Goal: Information Seeking & Learning: Learn about a topic

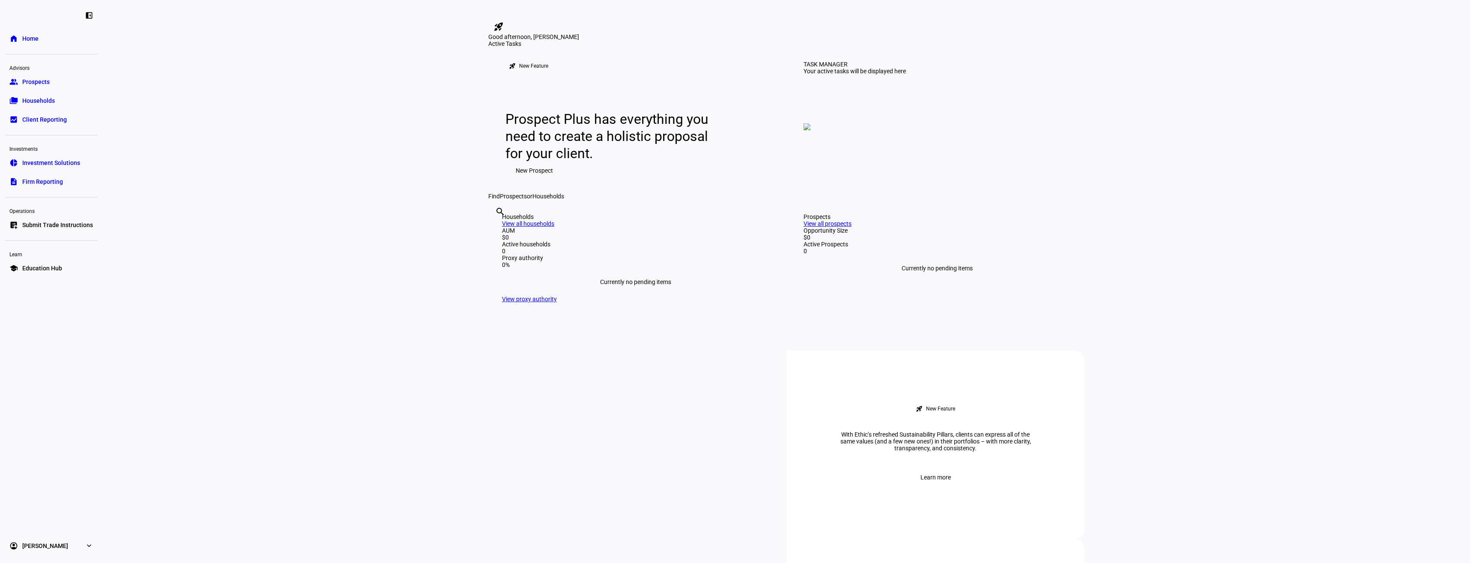
click at [38, 85] on span "Prospects" at bounding box center [35, 82] width 27 height 9
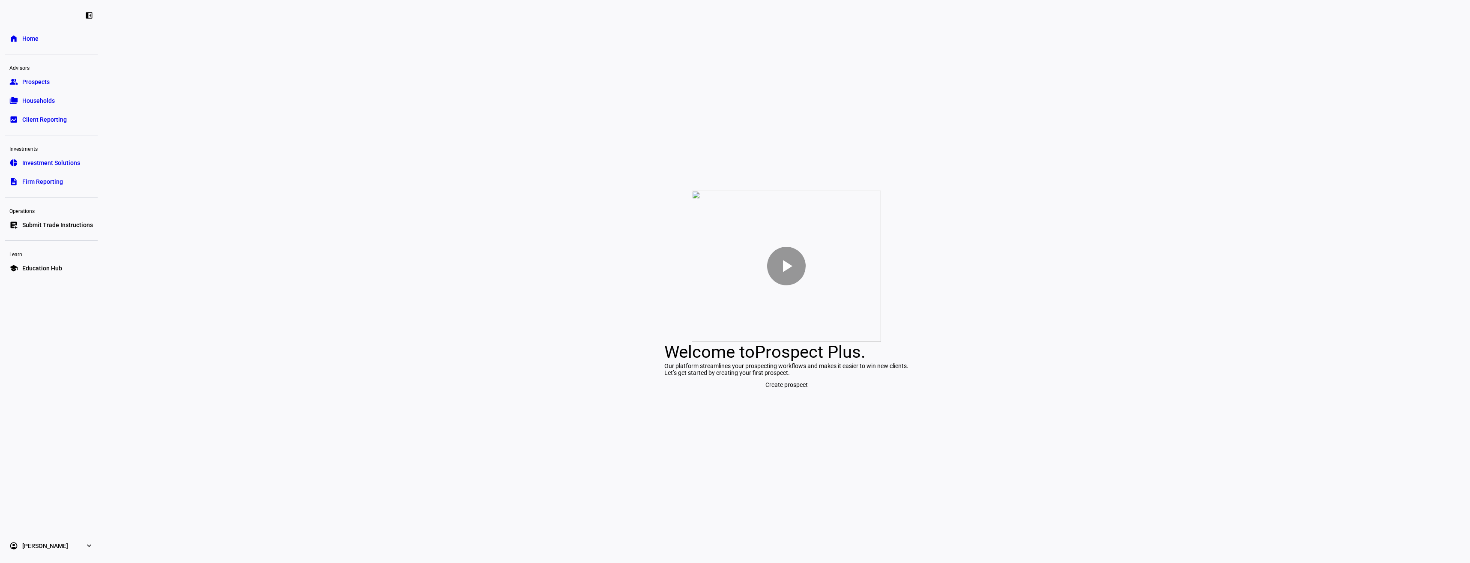
click at [27, 269] on span "Education Hub" at bounding box center [42, 268] width 40 height 9
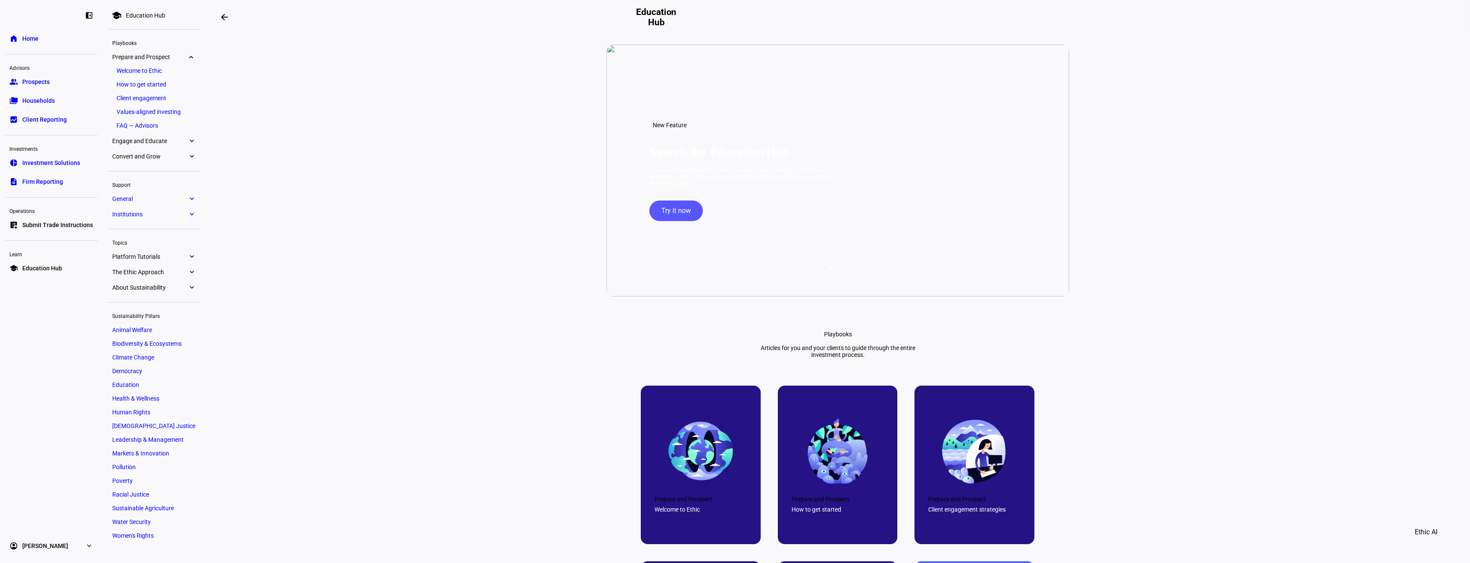
scroll to position [171, 0]
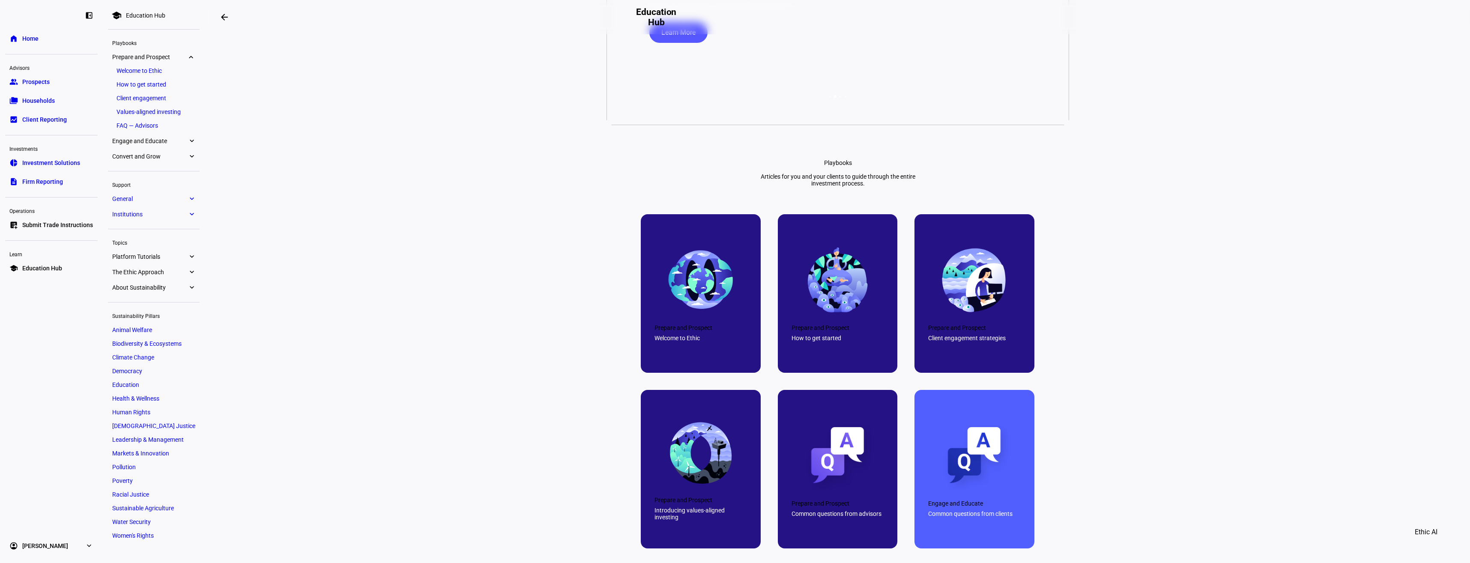
click at [162, 84] on link "How to get started" at bounding box center [153, 84] width 83 height 12
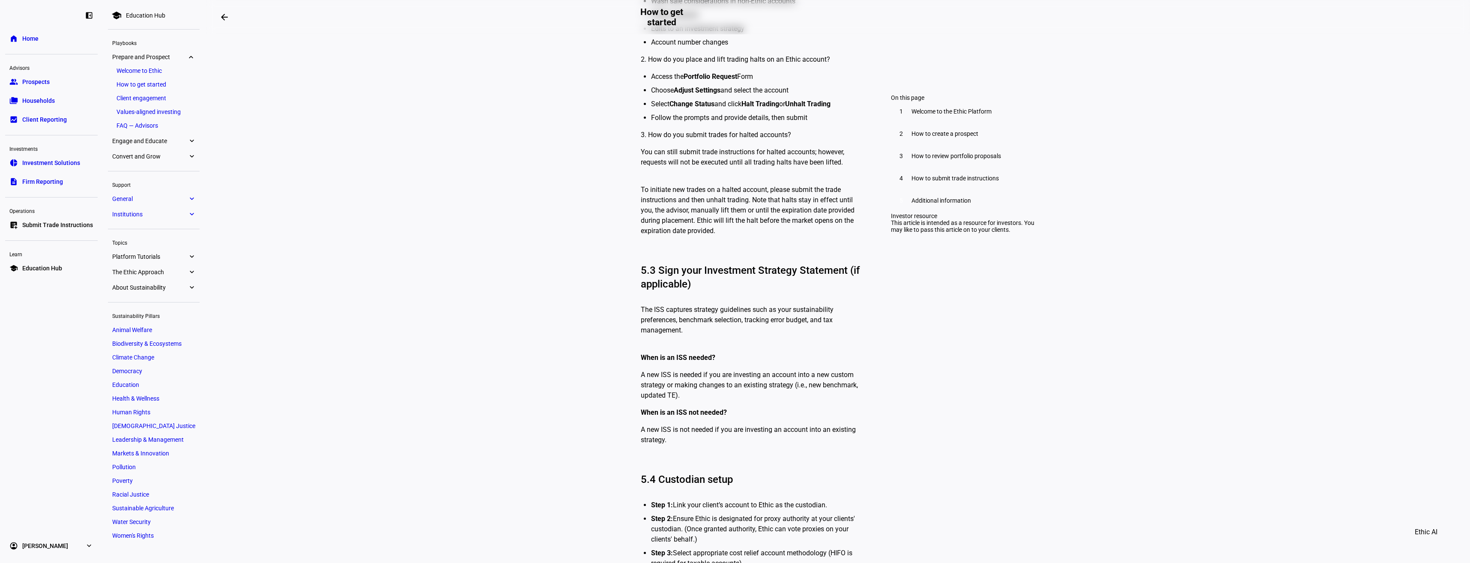
scroll to position [4240, 0]
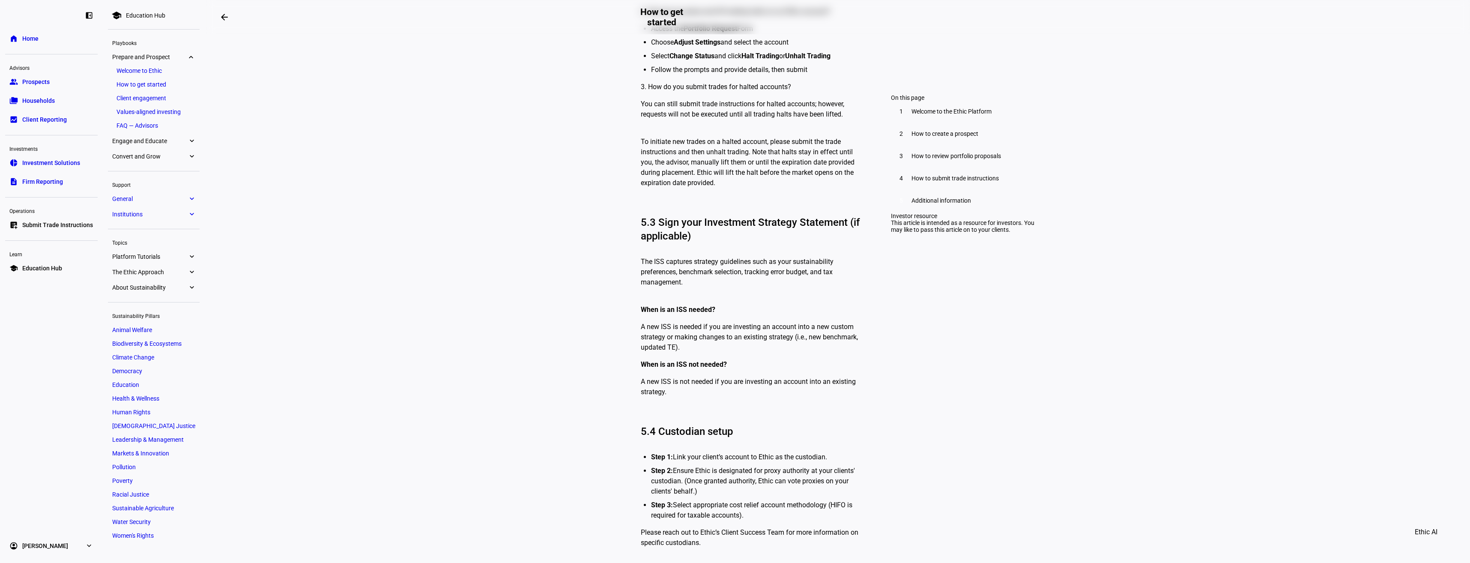
click at [172, 122] on link "FAQ — Advisors" at bounding box center [153, 125] width 83 height 12
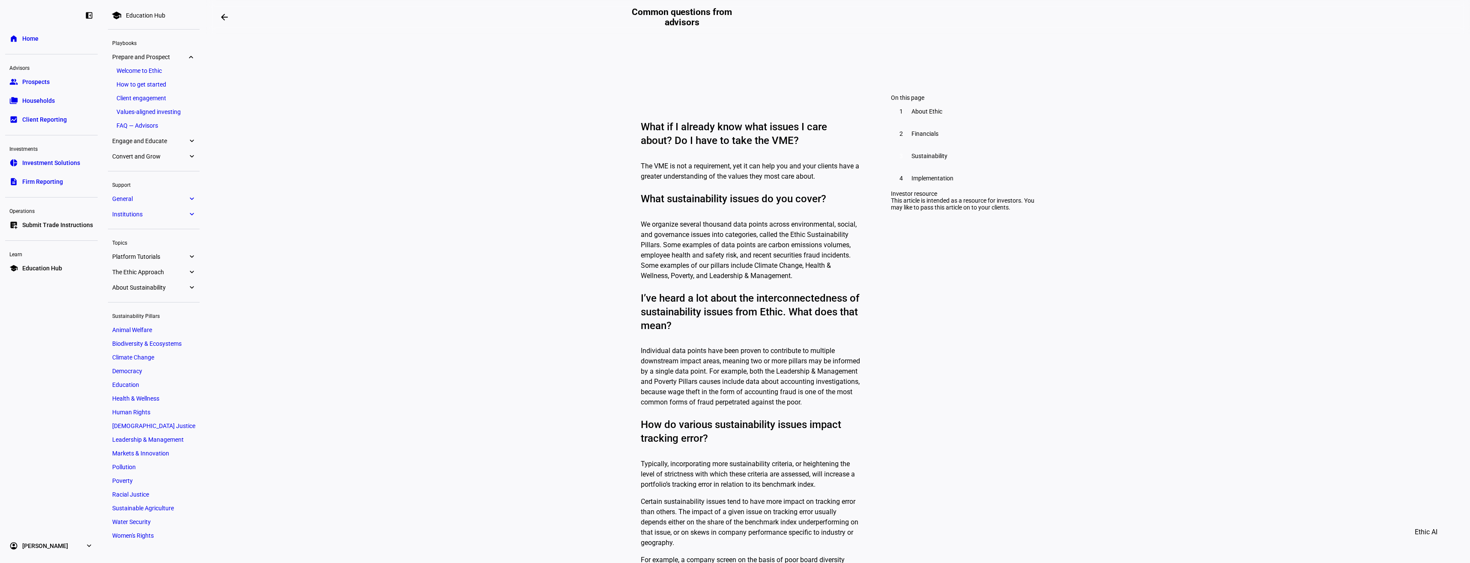
scroll to position [2013, 0]
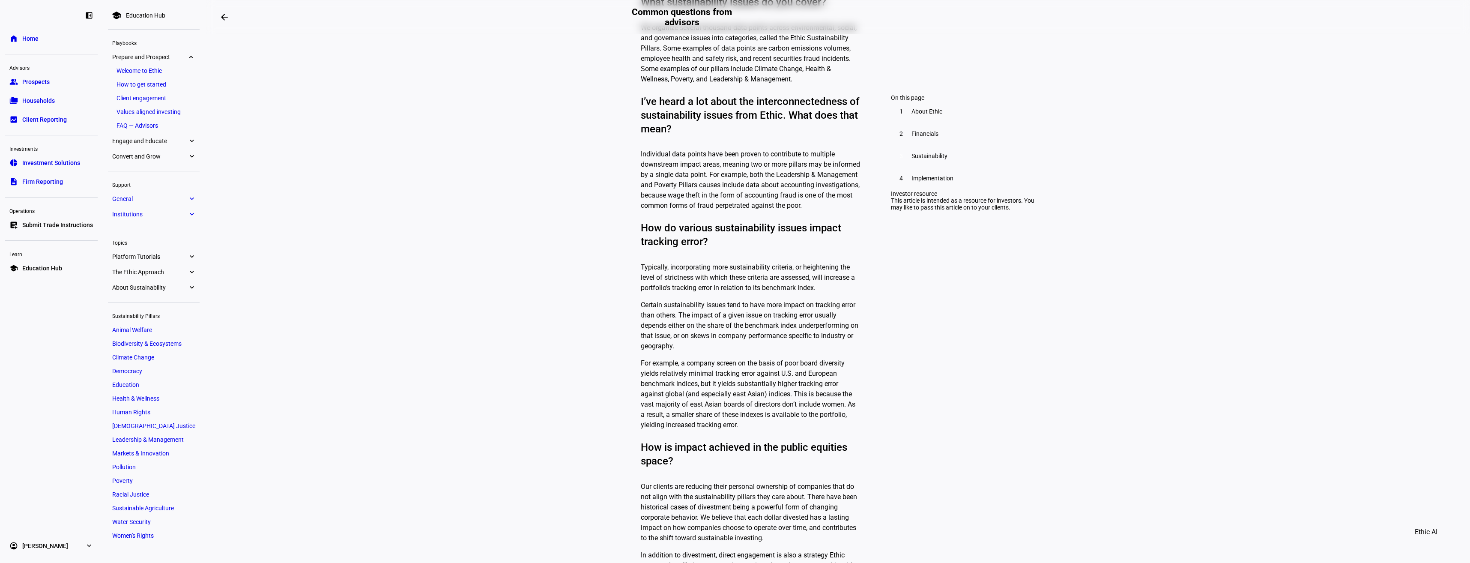
click at [174, 201] on span "General" at bounding box center [149, 198] width 75 height 7
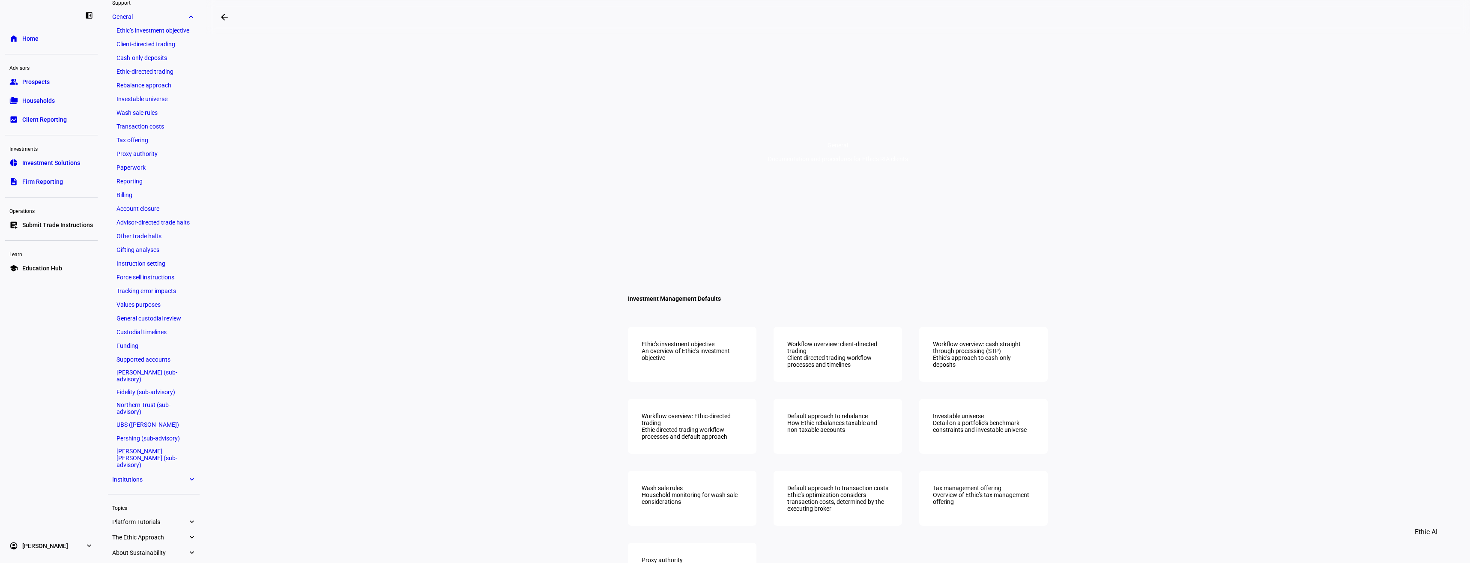
scroll to position [120, 0]
click at [170, 144] on link "Proxy authority" at bounding box center [153, 147] width 83 height 12
